Goal: Task Accomplishment & Management: Complete application form

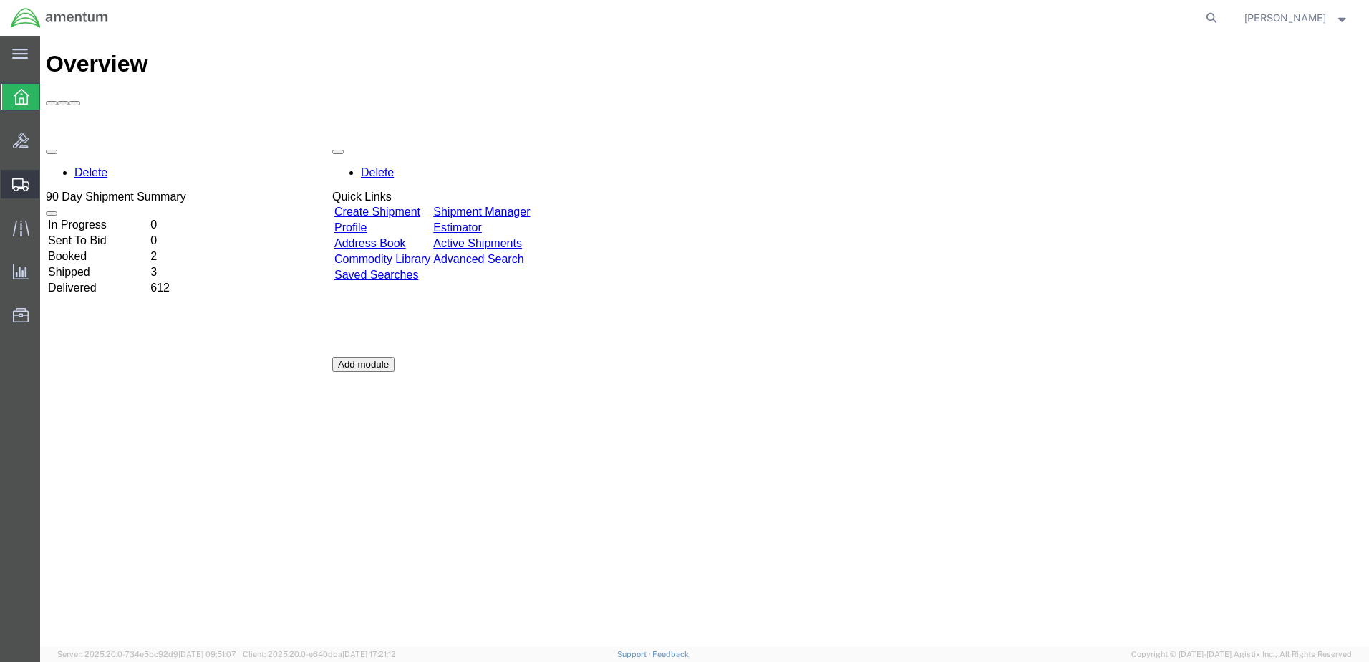
click at [0, 0] on span "Create Shipment" at bounding box center [0, 0] width 0 height 0
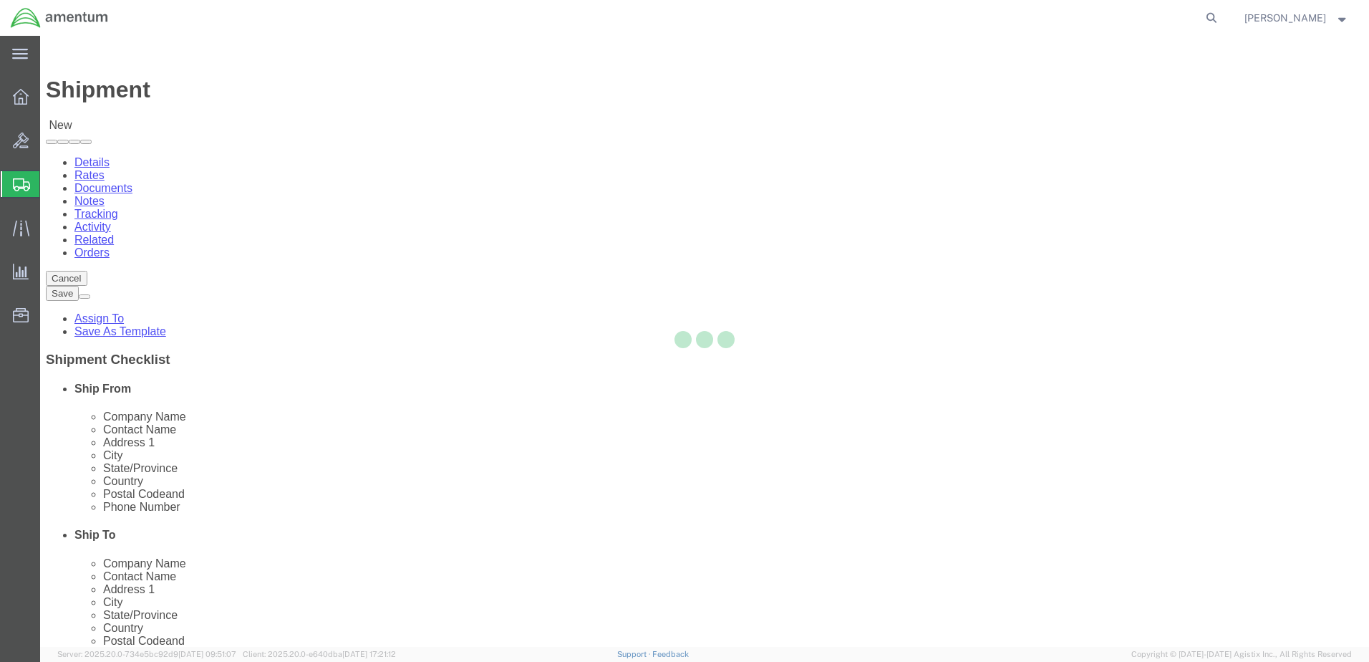
select select
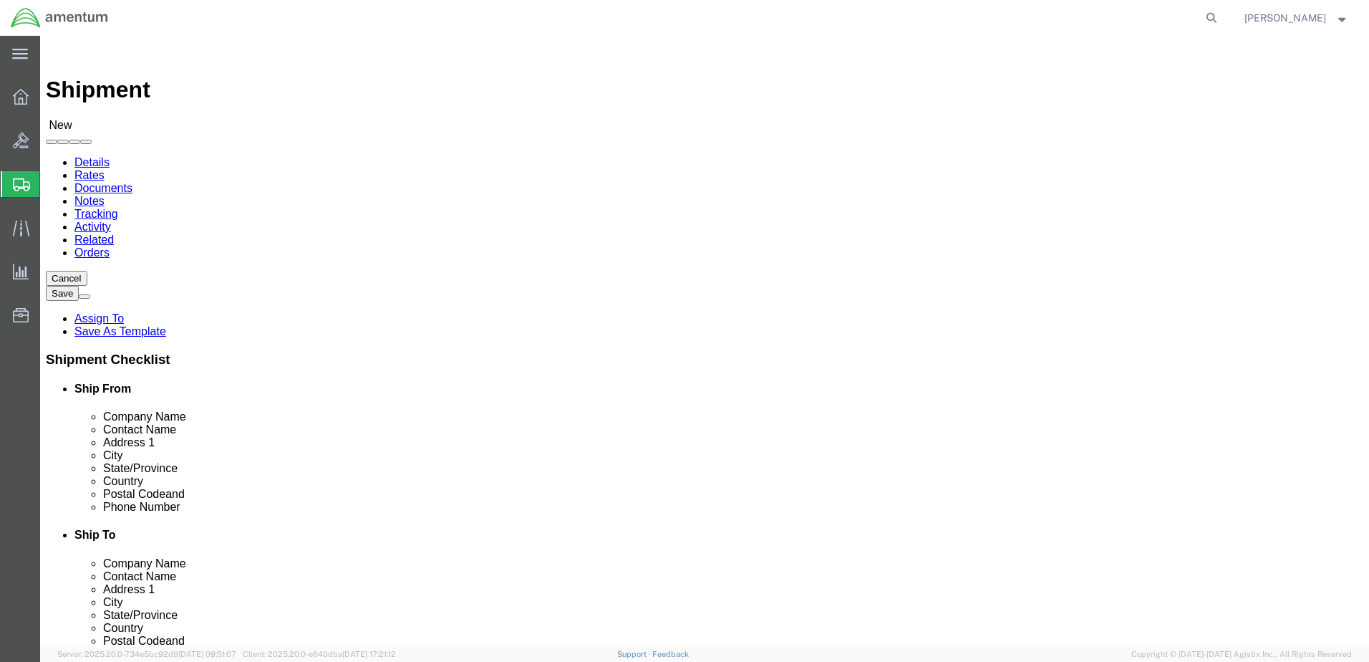
select select "MYPROFILE"
select select "CA"
type input "emi"
select select "49931"
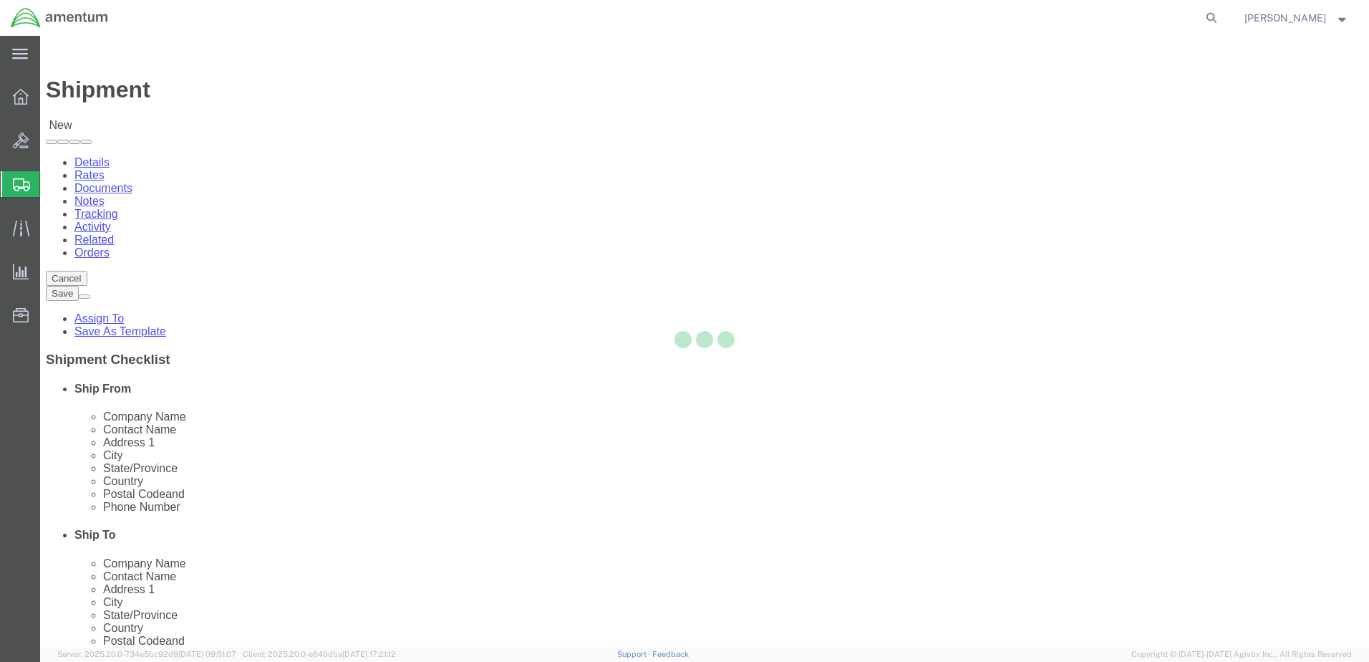
select select "FL"
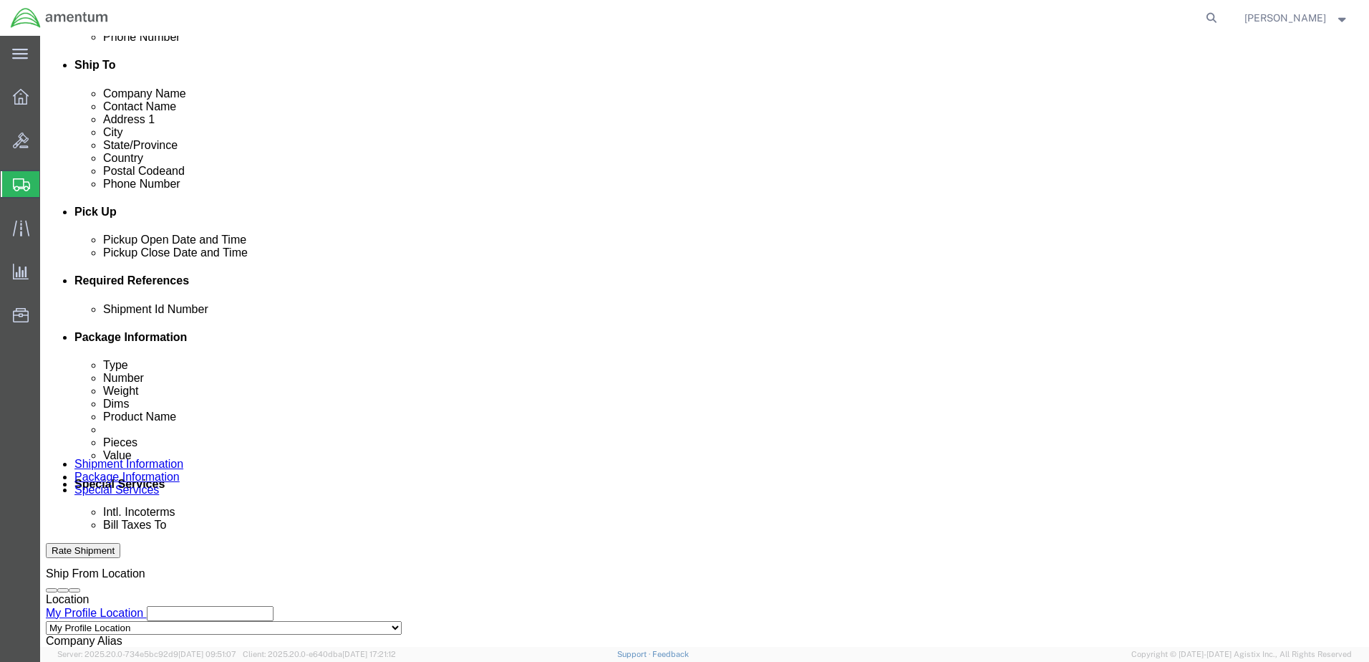
scroll to position [525, 0]
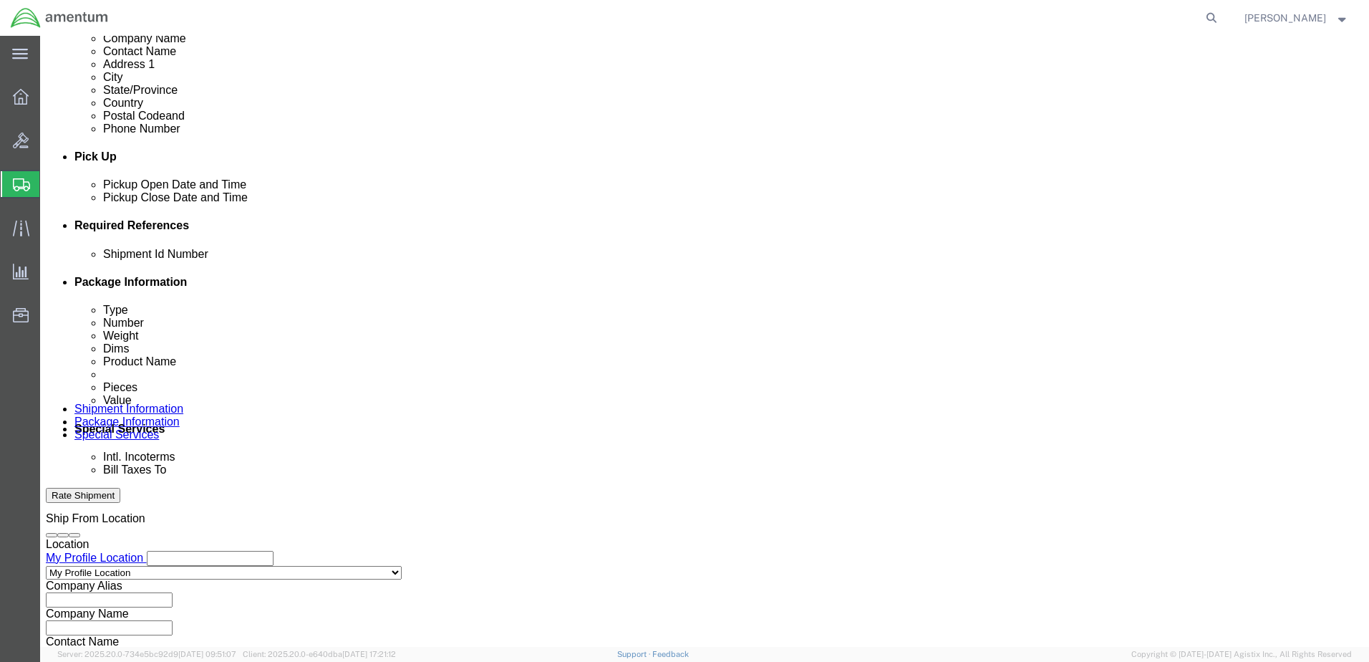
click button "Add reference"
click input "text"
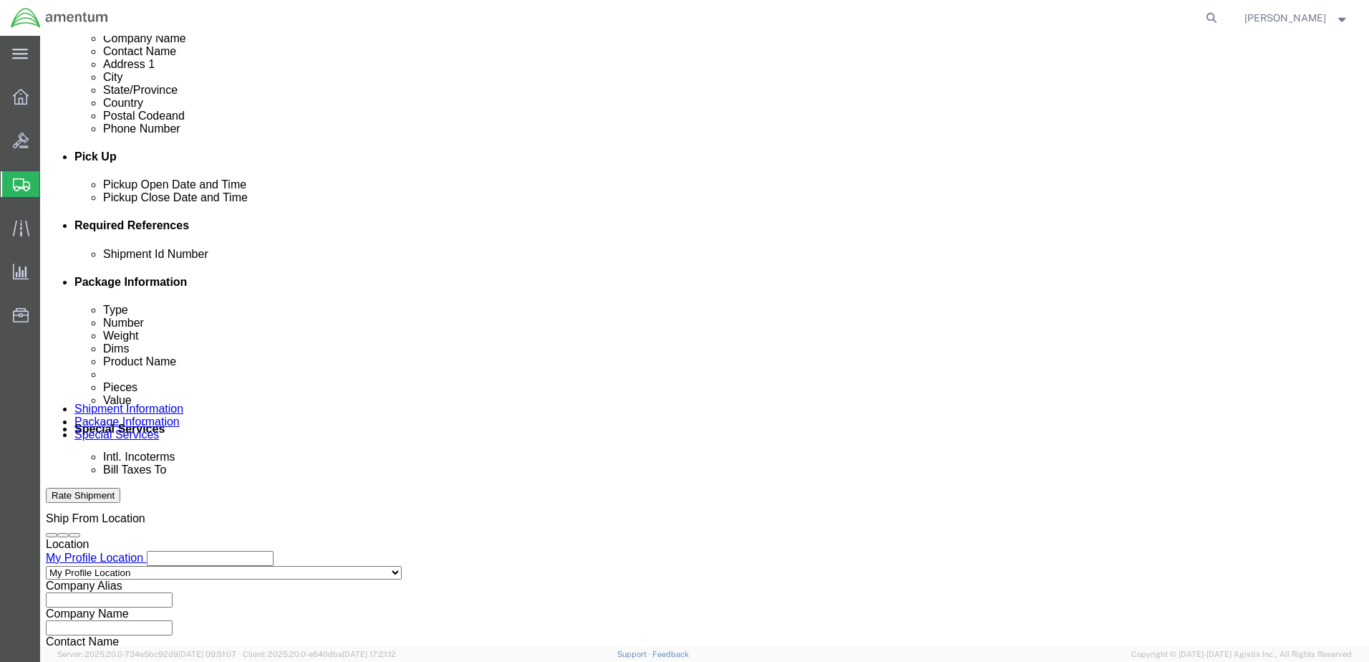
type input "587-010872"
click select "Select Account Type Activity ID Airline Appointment Number ASN Batch Request # …"
select select "DEPT"
click select "Select Account Type Activity ID Airline Appointment Number ASN Batch Request # …"
click input "text"
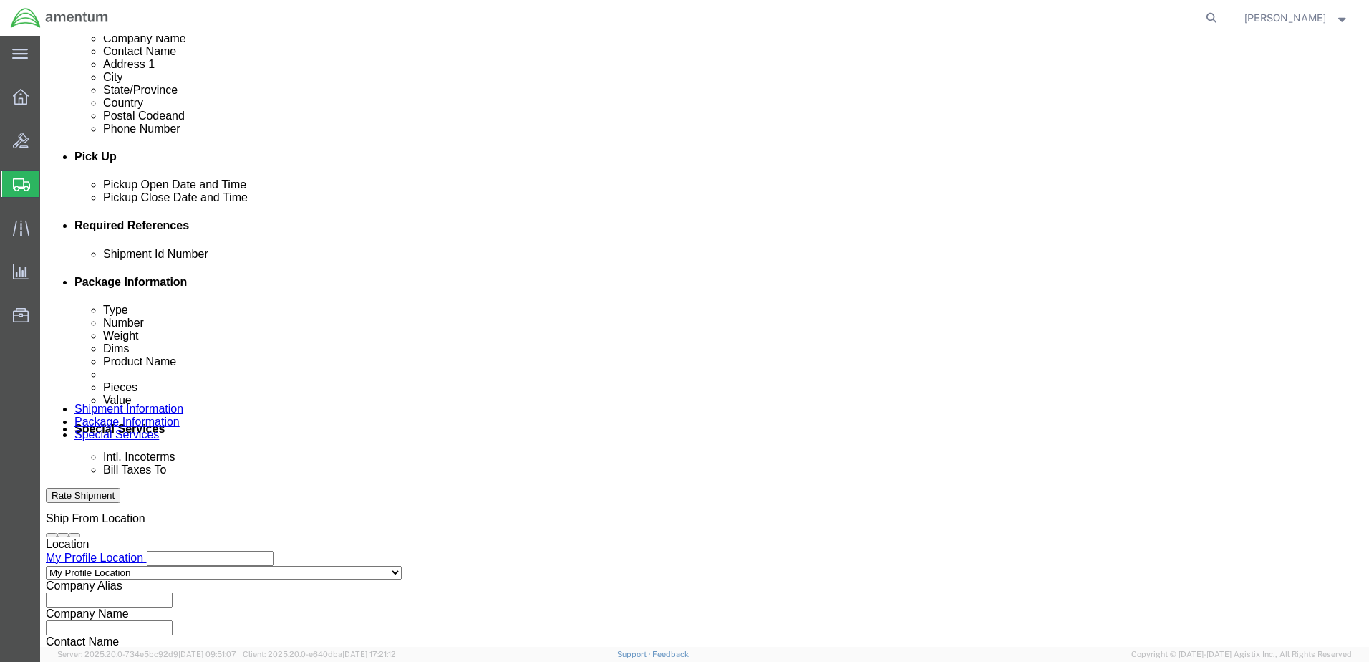
type input "CBP"
click select "Select Account Type Activity ID Airline Appointment Number ASN Batch Request # …"
select select "PROJNUM"
click select "Select Account Type Activity ID Airline Appointment Number ASN Batch Request # …"
paste input "AME-2026-IP01-FO013-2219-NAMC-Z000"
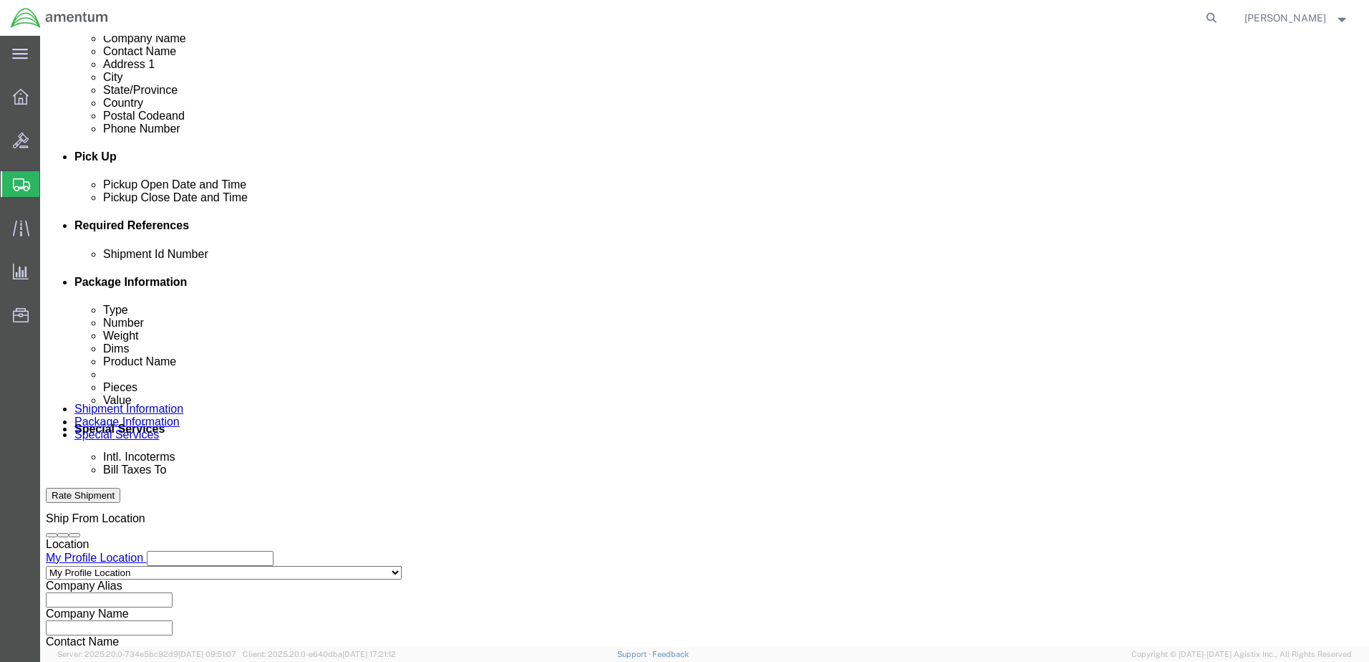
scroll to position [0, 74]
type input "AME-2026-IP01-FO013-2219-NAMC-Z000"
click input "text"
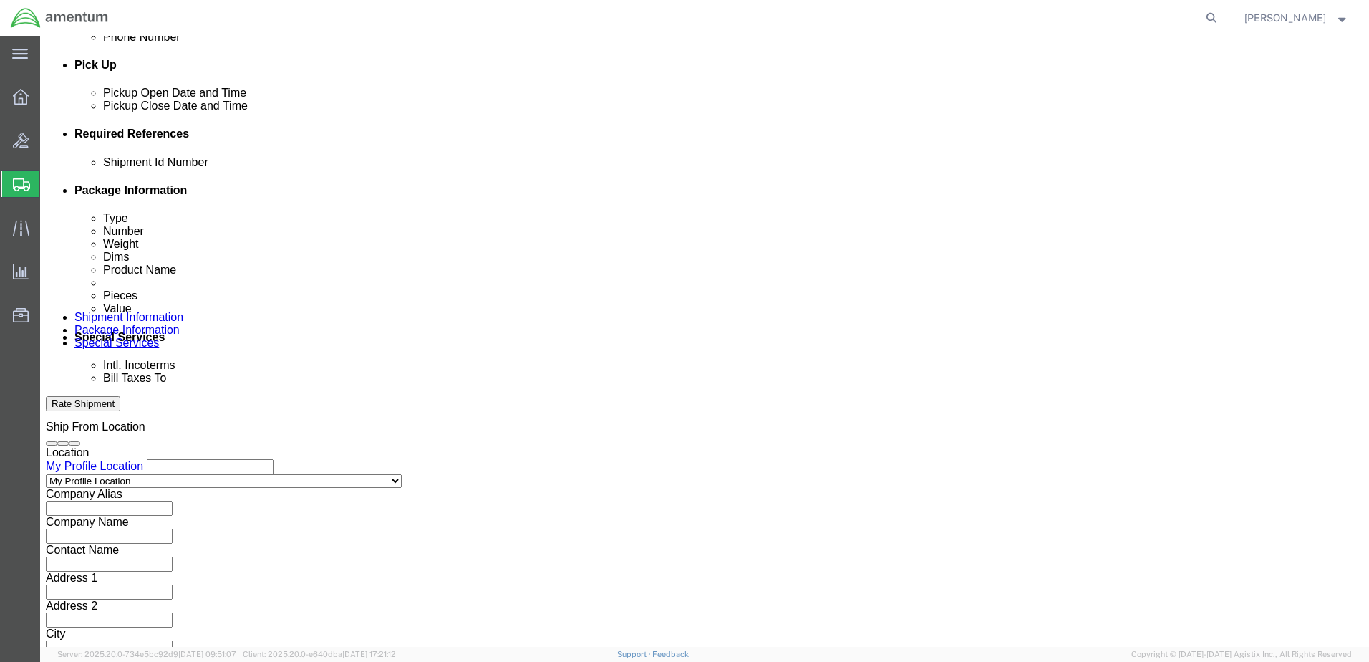
scroll to position [646, 0]
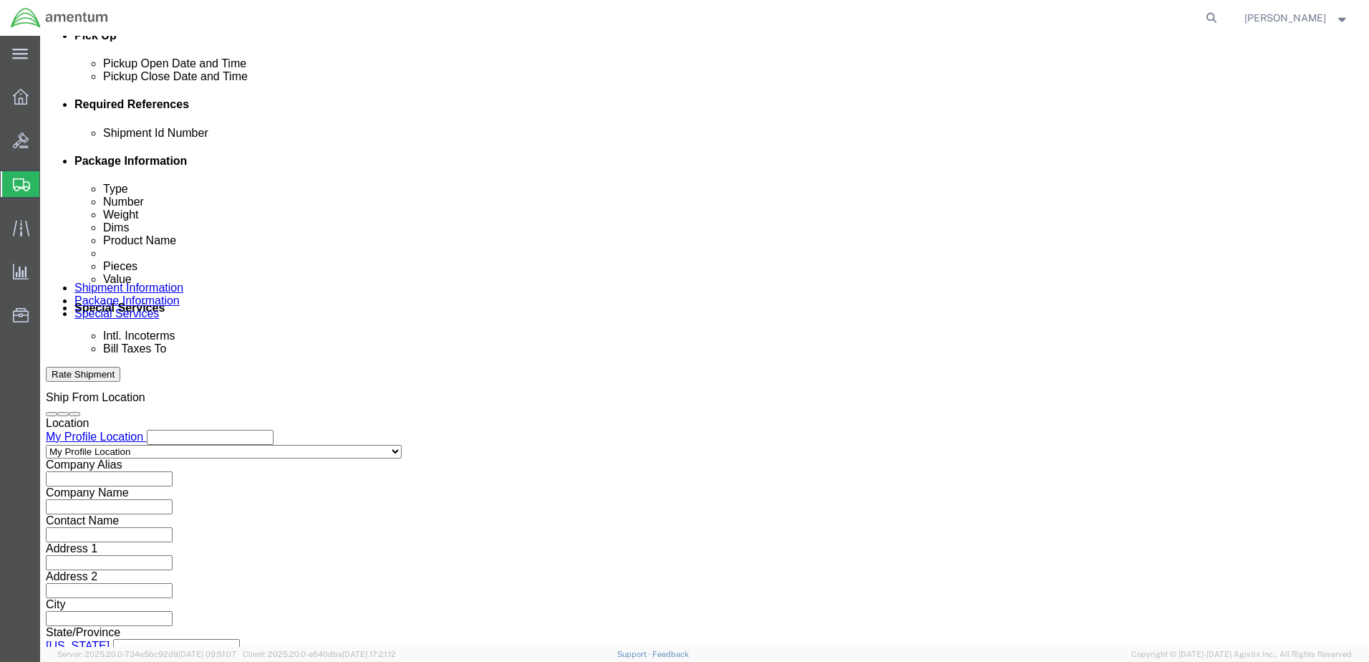
type input "587-010872"
click button "Continue"
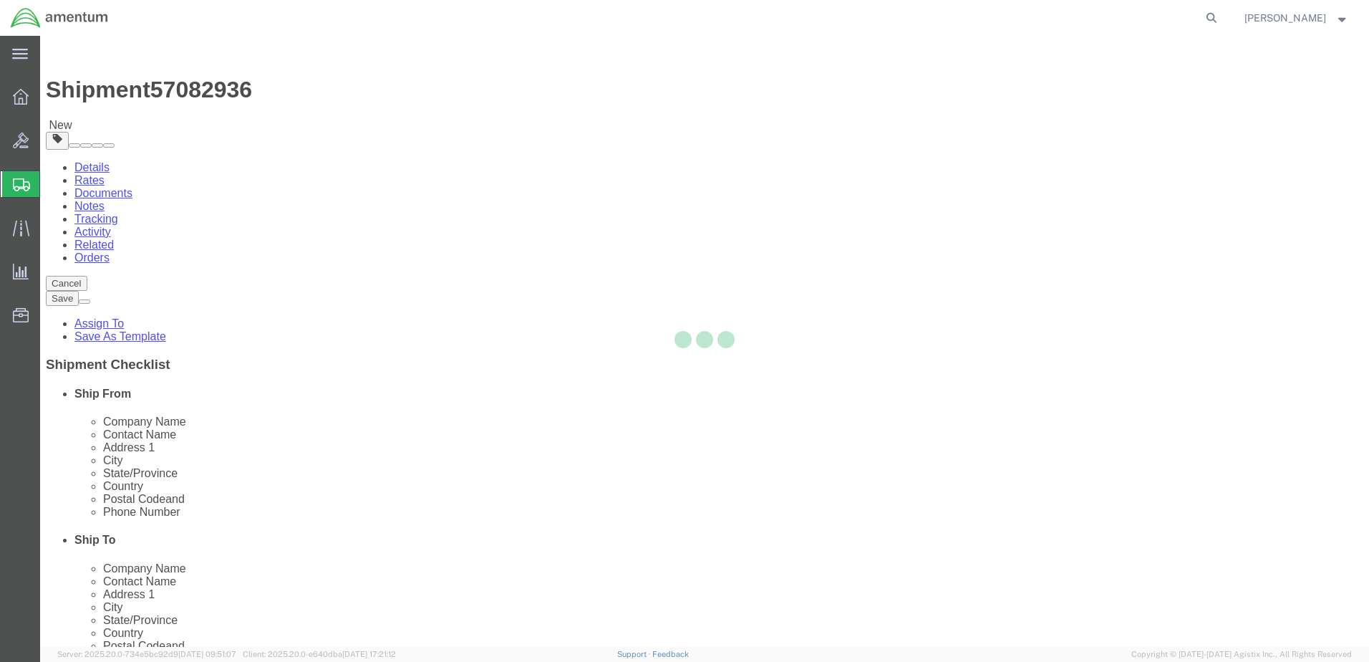
select select "CBOX"
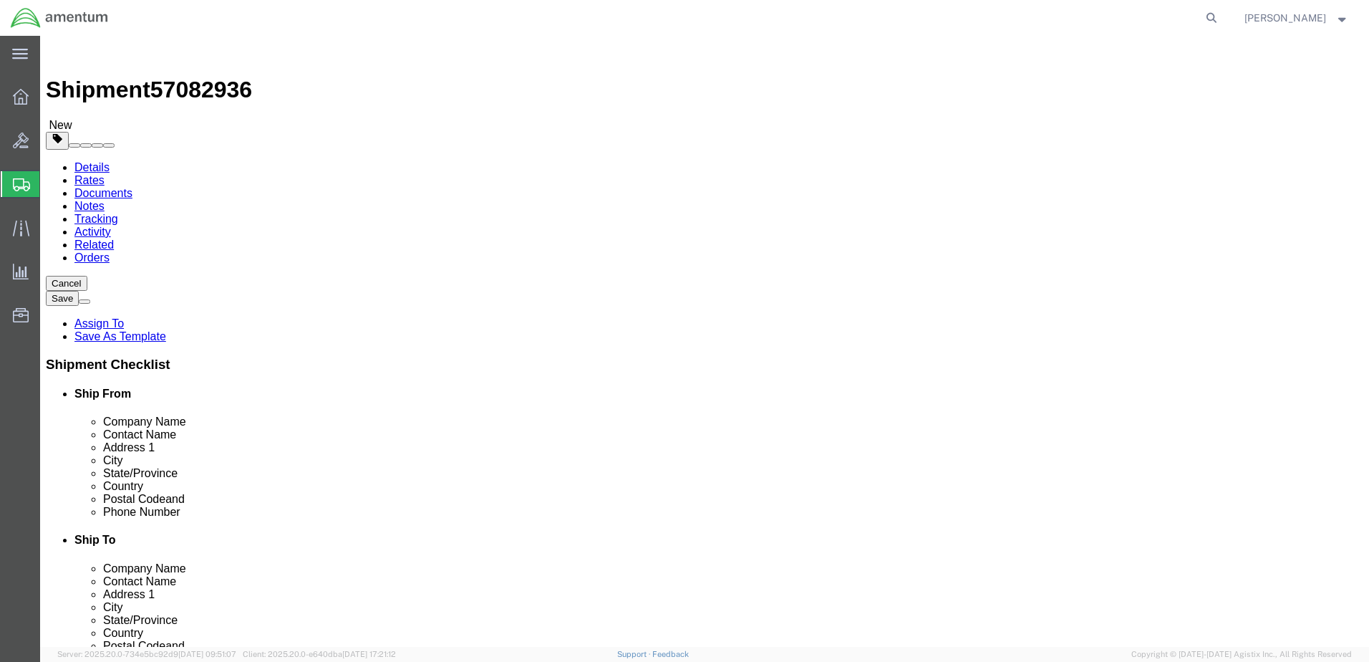
click input "text"
type input "12"
type input "10"
type input "8"
type input "3.0"
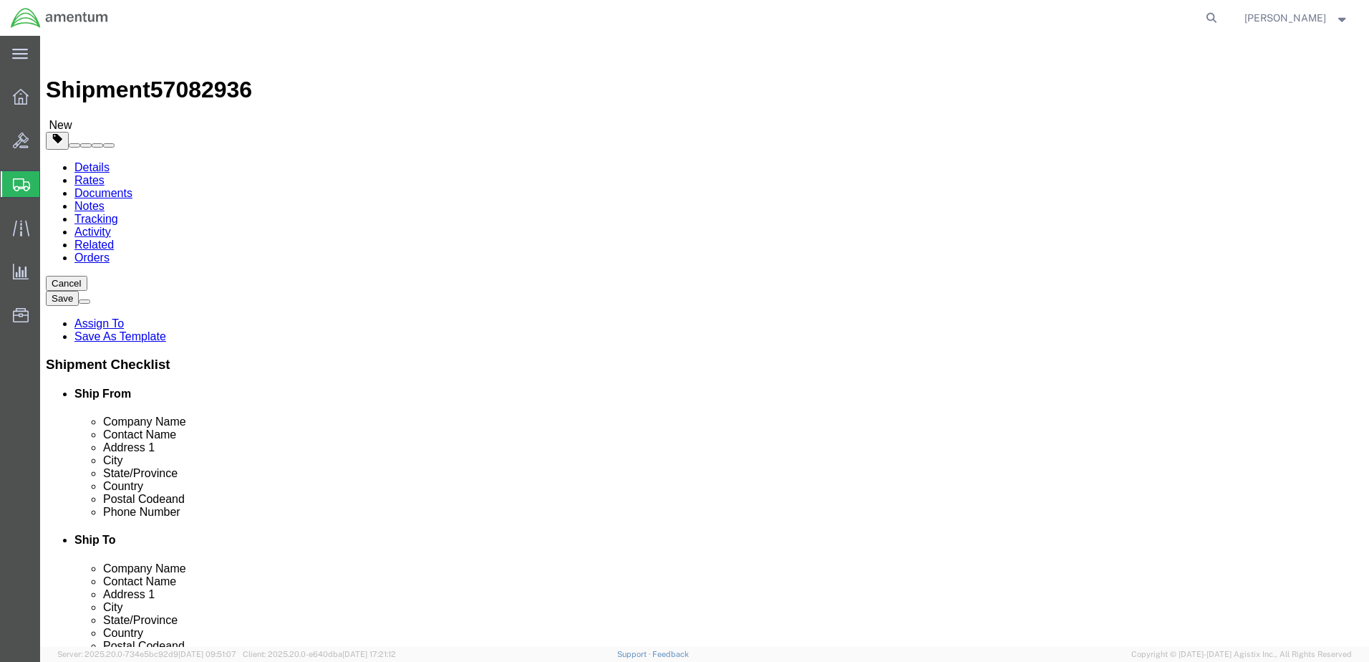
click div "Package Type Select BCK Boxes Bale(s) Basket(s) Bolt(s) Bottle(s) Buckets Bulk …"
click link "Add Content"
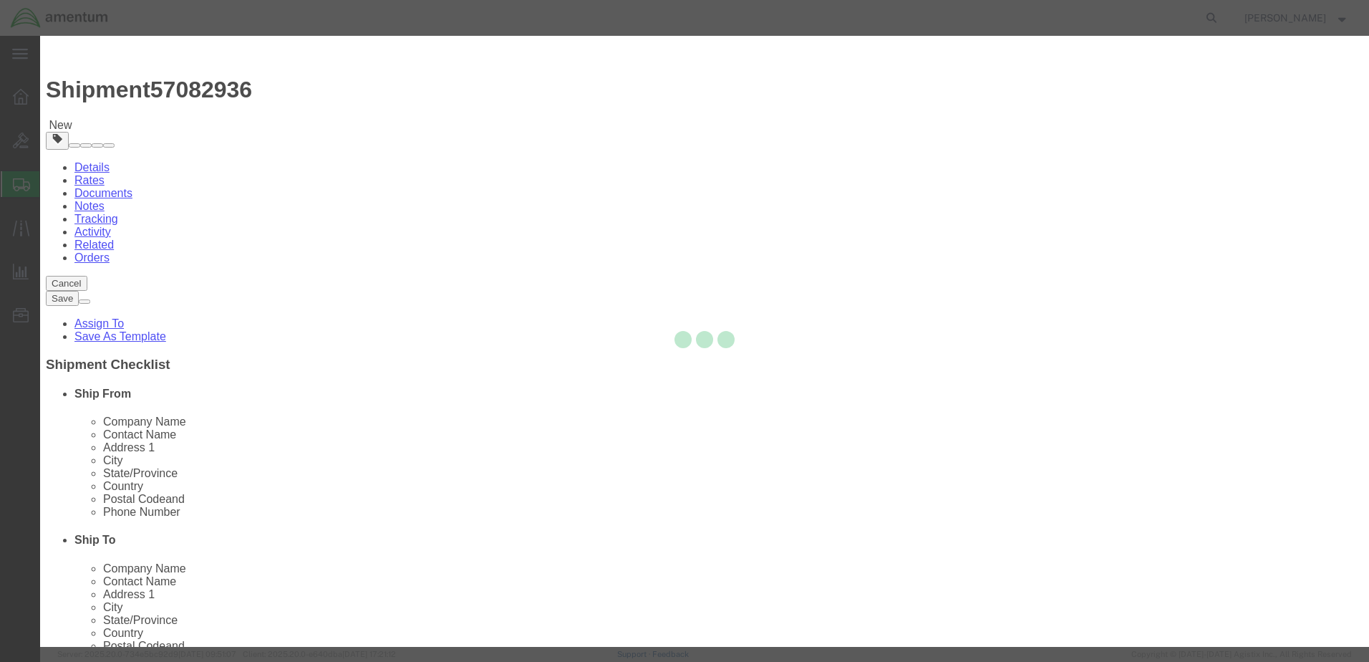
click at [483, 154] on div at bounding box center [704, 341] width 1329 height 611
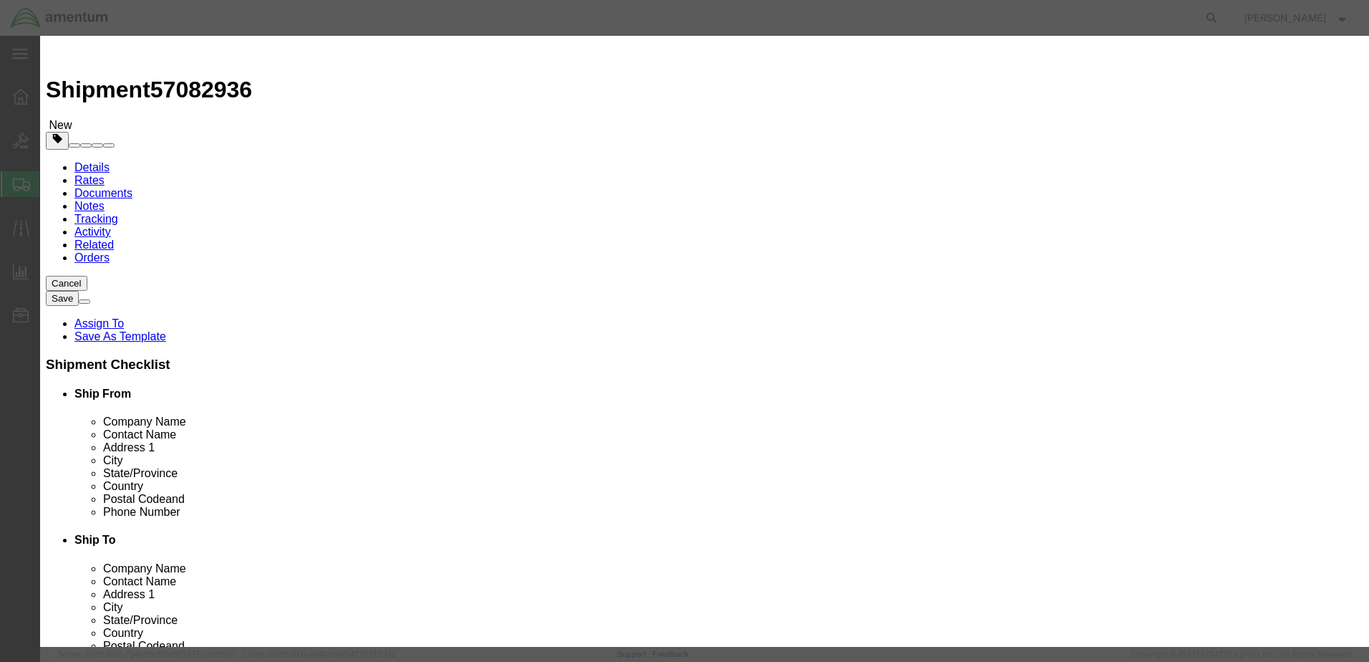
drag, startPoint x: 483, startPoint y: 154, endPoint x: 442, endPoint y: 118, distance: 53.7
click input "text"
type input "Valve"
drag, startPoint x: 437, startPoint y: 138, endPoint x: 415, endPoint y: 137, distance: 21.5
click input "0"
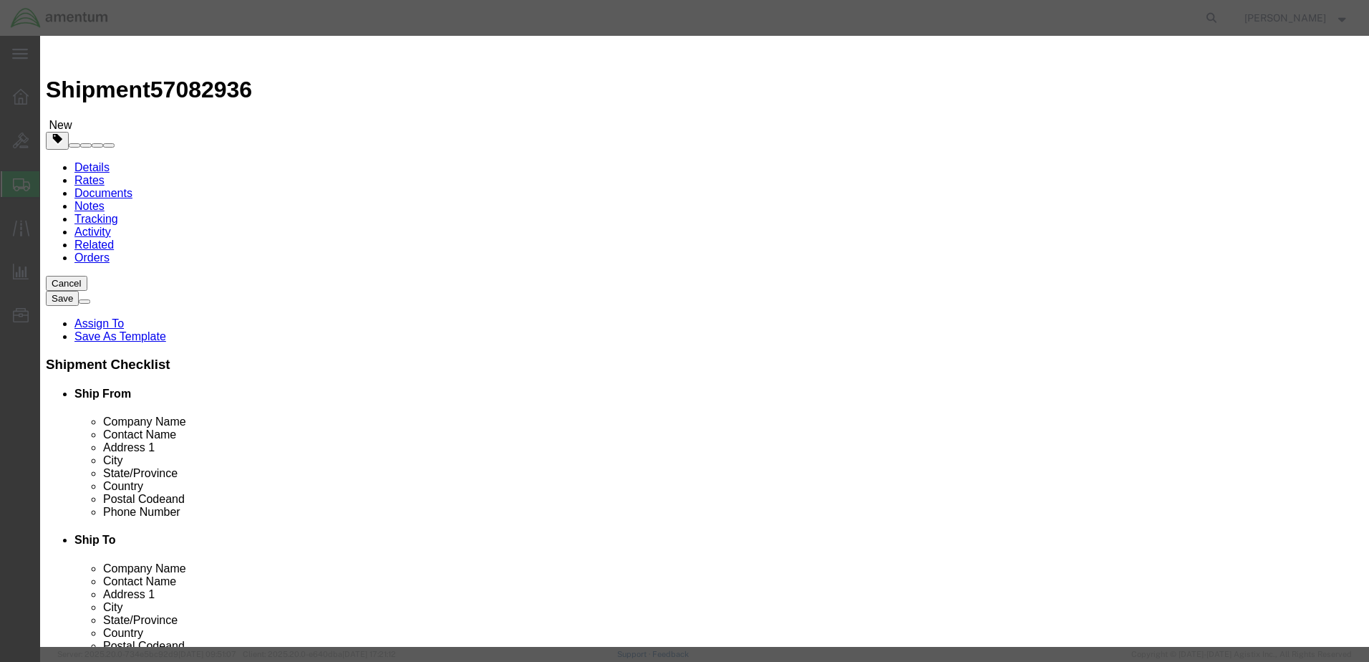
type input "1"
click input "text"
type input "5000.00"
click button "Save & Close"
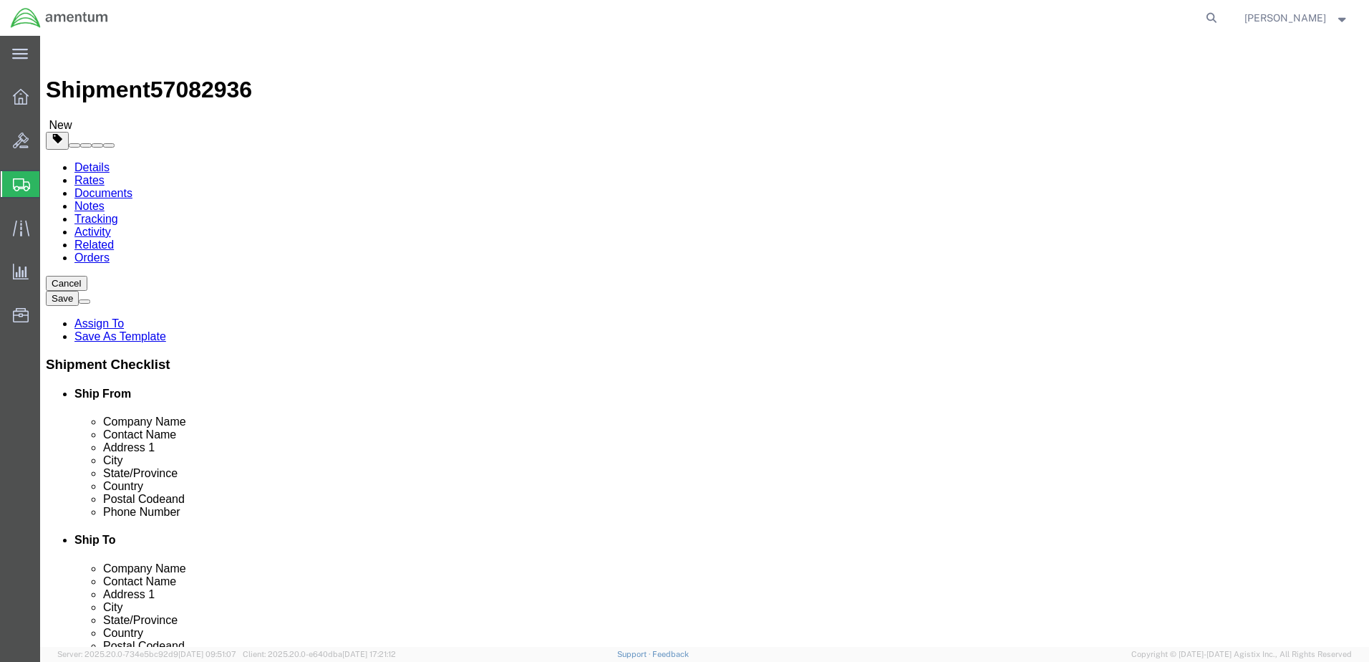
click button "Rate Shipment"
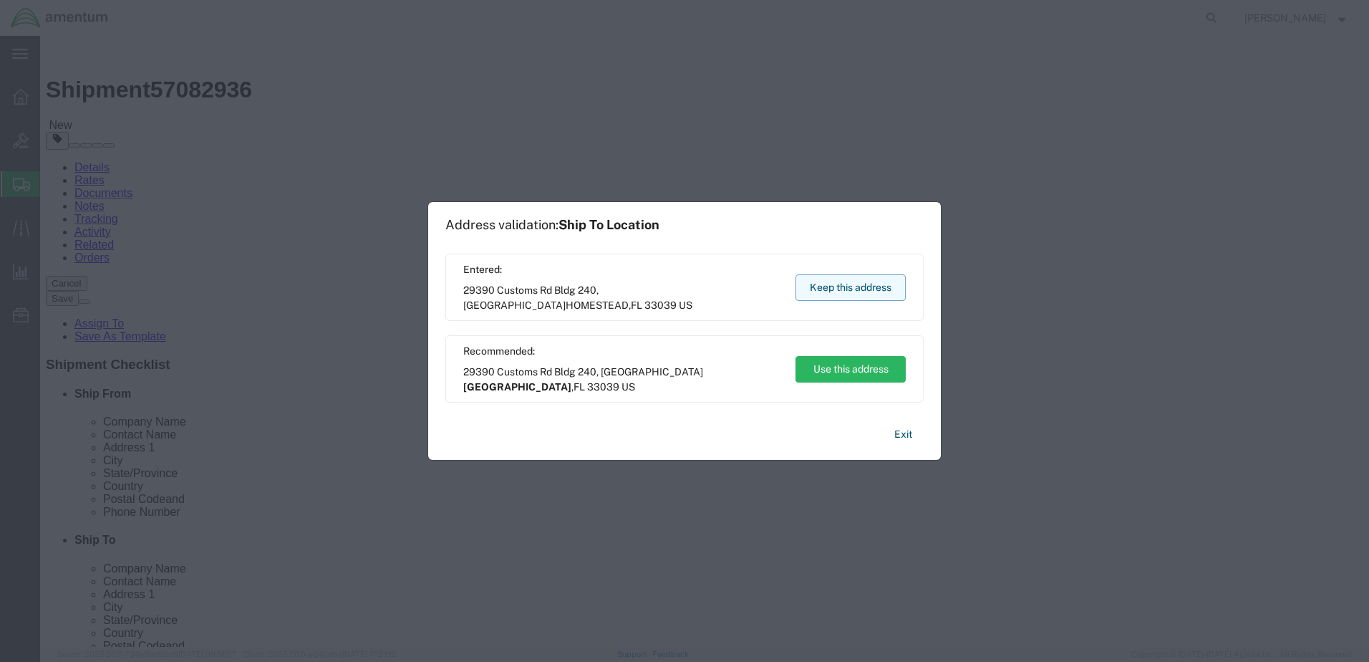
click at [852, 291] on button "Keep this address" at bounding box center [850, 287] width 110 height 26
